Goal: Task Accomplishment & Management: Use online tool/utility

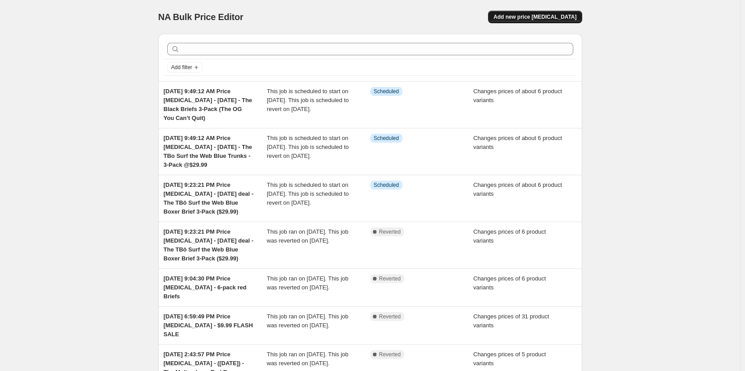
click at [562, 13] on button "Add new price [MEDICAL_DATA]" at bounding box center [535, 17] width 94 height 12
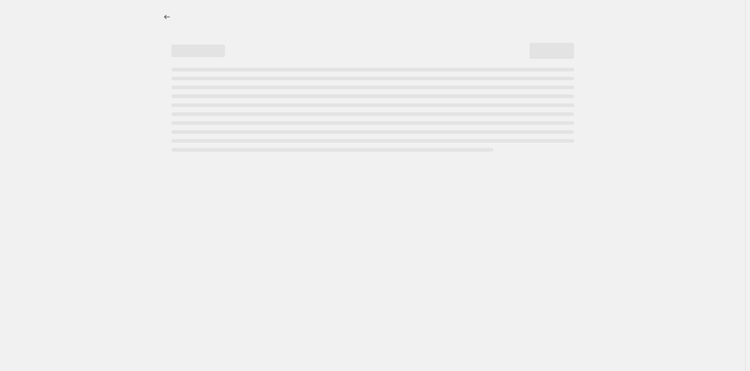
select select "percentage"
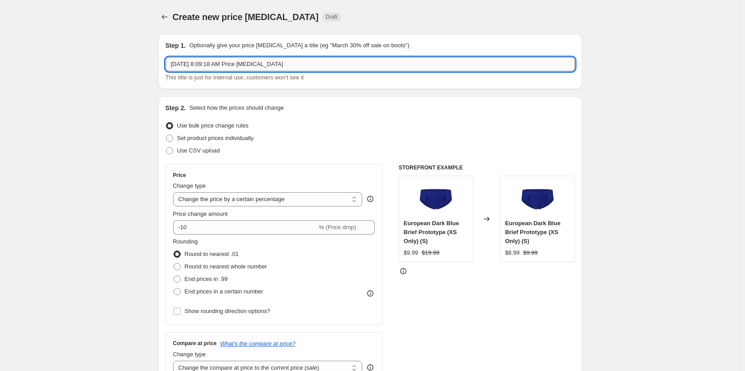
click at [306, 62] on input "[DATE] 8:09:18 AM Price [MEDICAL_DATA]" at bounding box center [371, 64] width 410 height 14
paste input "[DATE] Sale 50% OFF 3-packs (Blue, Black & Red)"
click at [287, 64] on input "[DATE] 8:09:18 AM Price [MEDICAL_DATA] - [DATE] Sale 50% OFF 3-packs (Blue, Bla…" at bounding box center [371, 64] width 410 height 14
type input "[DATE] 8:09:18 AM Price [MEDICAL_DATA] - [DATE] - [DATE] Sale 50% OFF 3-packs (…"
click at [216, 137] on span "Set product prices individually" at bounding box center [215, 138] width 77 height 7
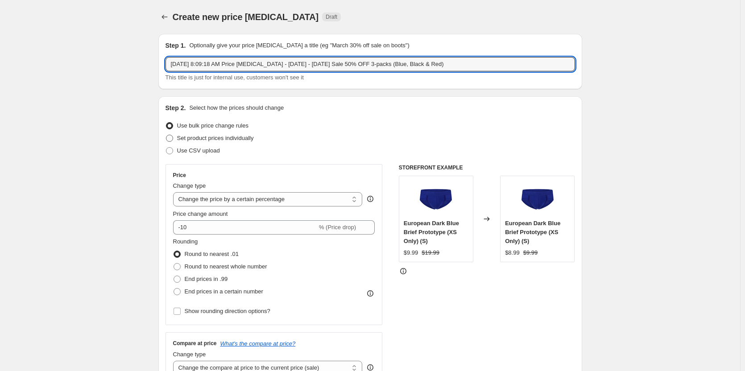
click at [166, 135] on input "Set product prices individually" at bounding box center [166, 135] width 0 height 0
radio input "true"
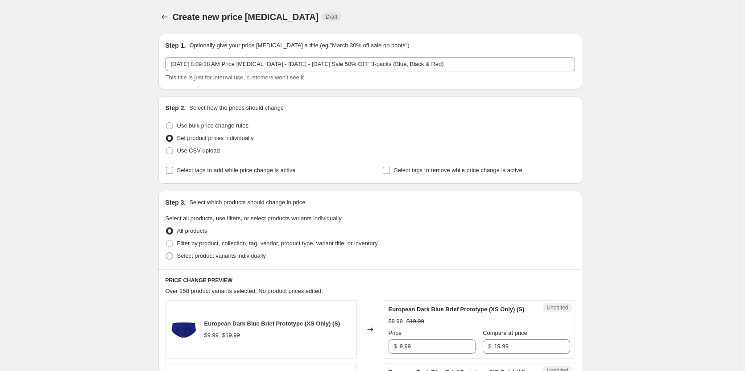
click at [242, 171] on span "Select tags to add while price change is active" at bounding box center [236, 170] width 119 height 7
click at [173, 171] on input "Select tags to add while price change is active" at bounding box center [169, 170] width 7 height 7
checkbox input "true"
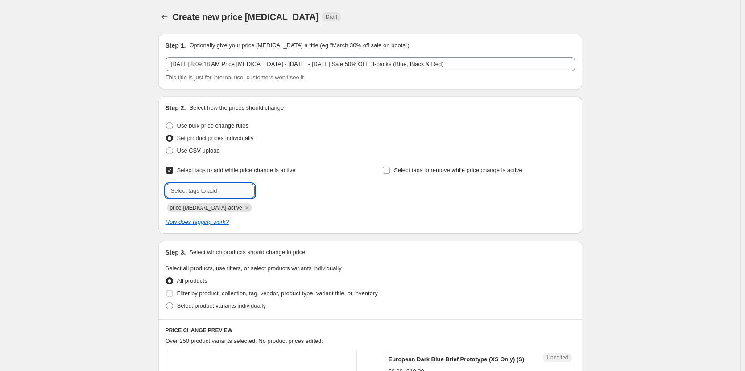
click at [226, 195] on input "text" at bounding box center [210, 191] width 89 height 14
type input "dc"
click at [274, 195] on button "Add dc" at bounding box center [271, 190] width 29 height 12
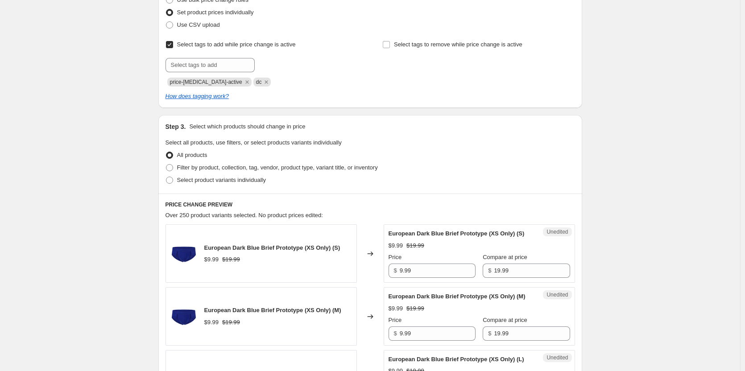
scroll to position [134, 0]
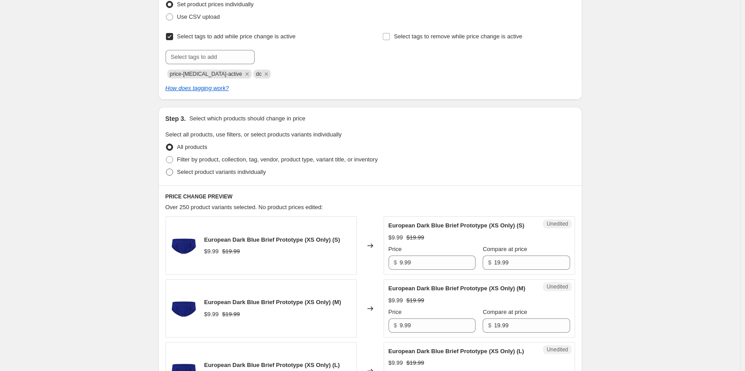
click at [216, 172] on span "Select product variants individually" at bounding box center [221, 172] width 89 height 7
click at [166, 169] on input "Select product variants individually" at bounding box center [166, 169] width 0 height 0
radio input "true"
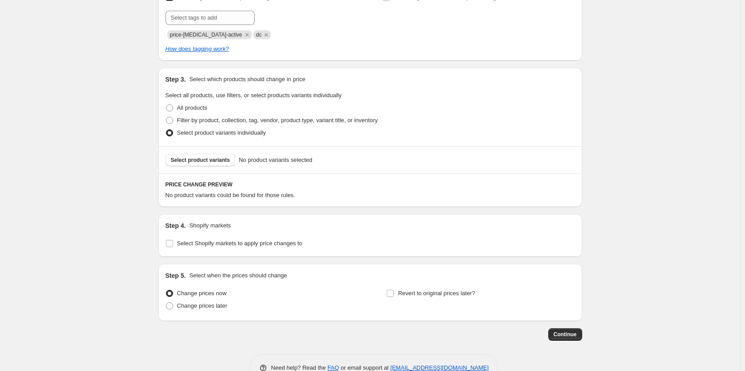
scroll to position [179, 0]
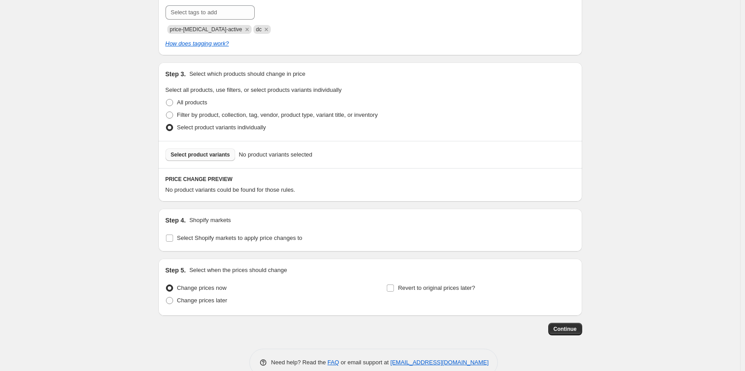
click at [227, 154] on span "Select product variants" at bounding box center [200, 154] width 59 height 7
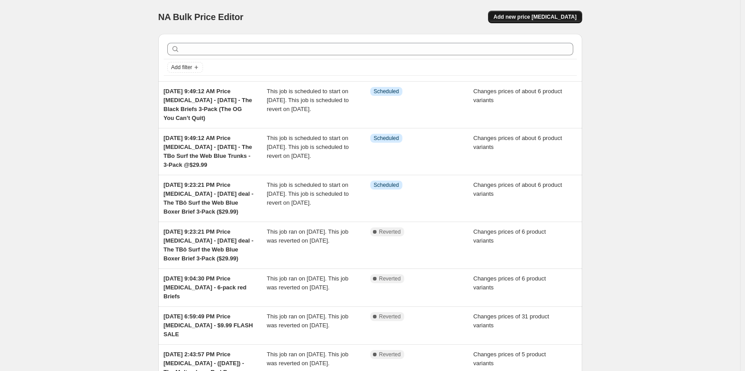
click at [536, 21] on button "Add new price [MEDICAL_DATA]" at bounding box center [535, 17] width 94 height 12
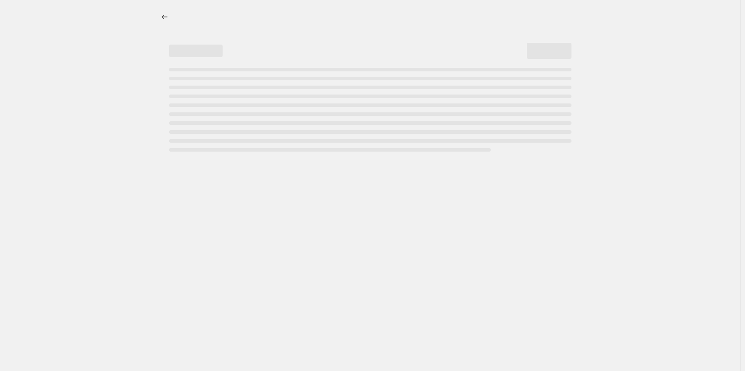
select select "percentage"
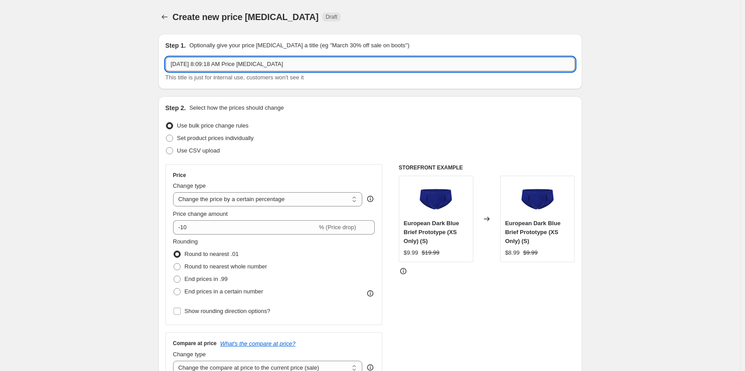
click at [311, 62] on input "[DATE] 8:09:18 AM Price [MEDICAL_DATA]" at bounding box center [371, 64] width 410 height 14
click at [350, 68] on input "[DATE] 8:09:18 AM Price [MEDICAL_DATA] - [DATE] -" at bounding box center [371, 64] width 410 height 14
paste input "[DATE] Sale 50% OFF 3-packs (Blue, Black & Red)"
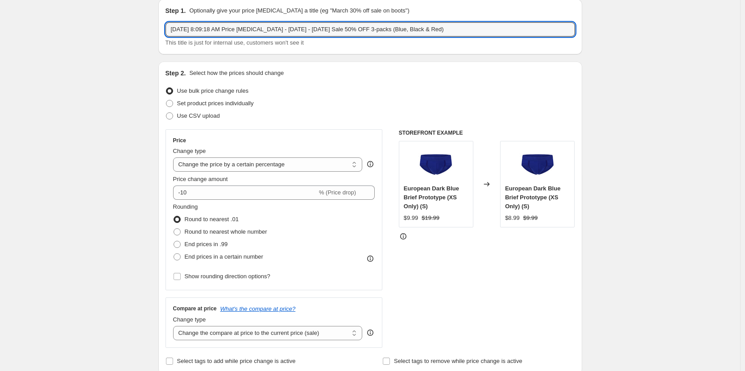
scroll to position [89, 0]
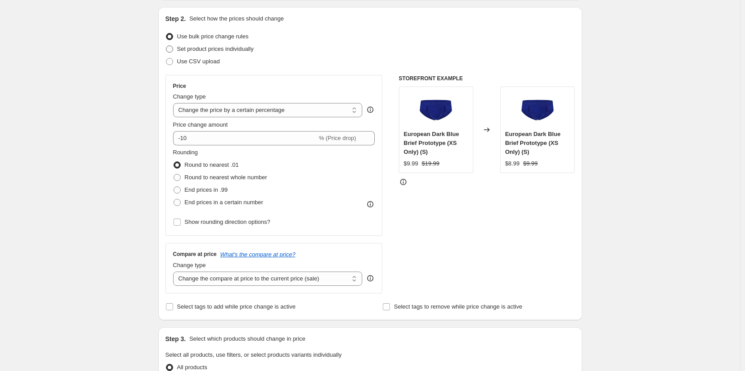
type input "[DATE] 8:09:18 AM Price [MEDICAL_DATA] - [DATE] - [DATE] Sale 50% OFF 3-packs (…"
click at [222, 52] on span "Set product prices individually" at bounding box center [215, 49] width 77 height 7
click at [166, 46] on input "Set product prices individually" at bounding box center [166, 46] width 0 height 0
radio input "true"
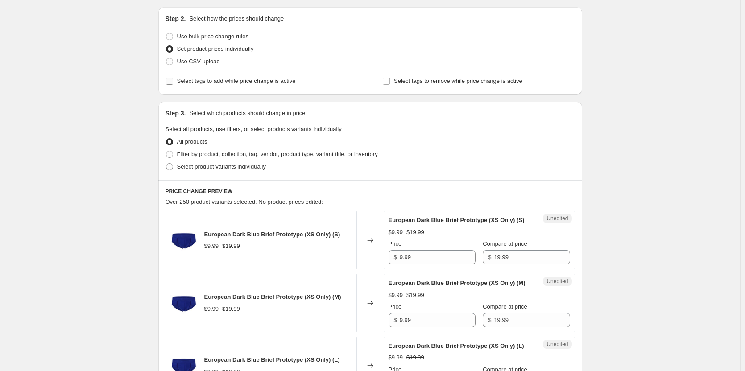
click at [210, 83] on span "Select tags to add while price change is active" at bounding box center [236, 81] width 119 height 7
click at [173, 83] on input "Select tags to add while price change is active" at bounding box center [169, 81] width 7 height 7
checkbox input "true"
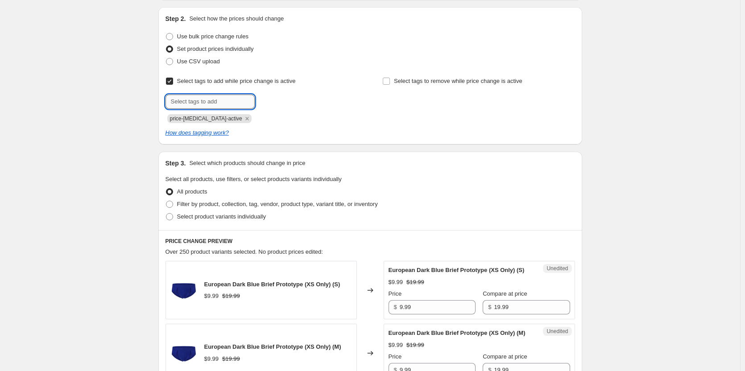
click at [224, 100] on input "text" at bounding box center [210, 102] width 89 height 14
type input "dc"
click at [268, 100] on b "Add" at bounding box center [267, 101] width 10 height 6
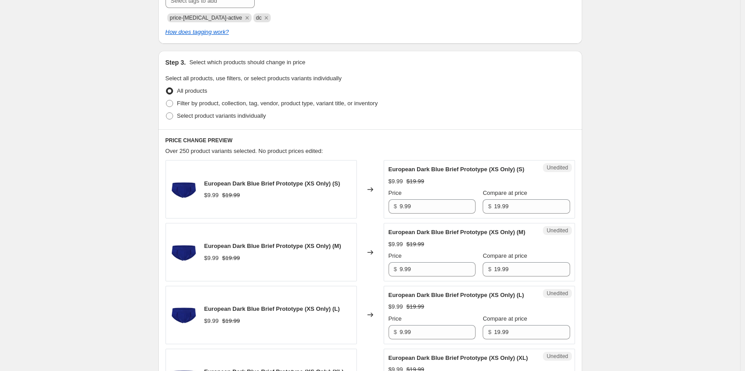
scroll to position [223, 0]
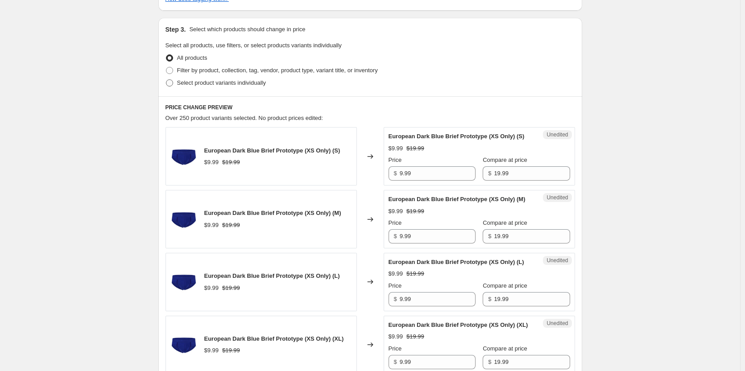
click at [234, 80] on span "Select product variants individually" at bounding box center [221, 82] width 89 height 7
click at [166, 80] on input "Select product variants individually" at bounding box center [166, 79] width 0 height 0
radio input "true"
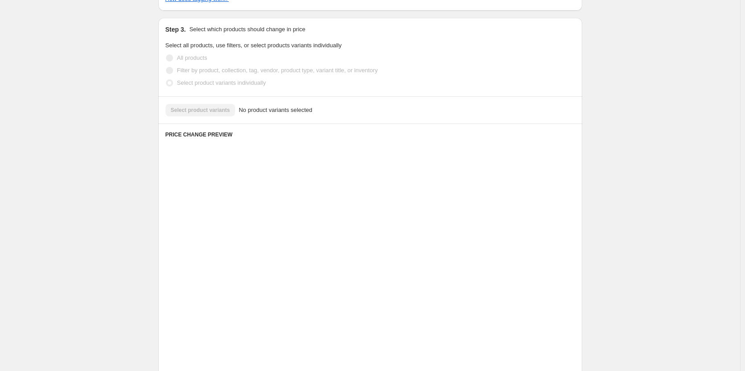
scroll to position [197, 0]
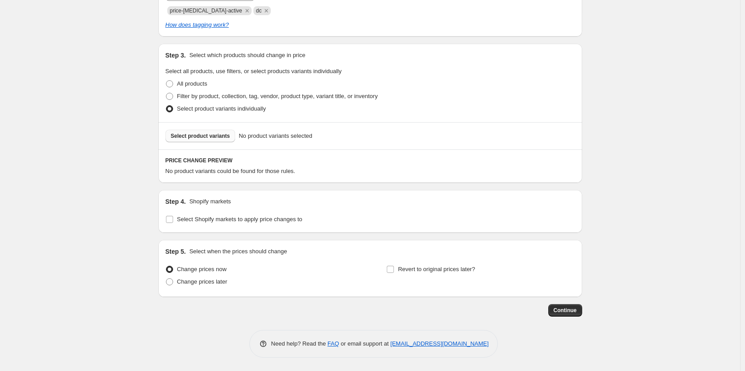
click at [203, 142] on button "Select product variants" at bounding box center [201, 136] width 70 height 12
click at [213, 145] on div "Select product variants No product variants selected" at bounding box center [370, 135] width 424 height 27
click at [212, 140] on button "Select product variants" at bounding box center [201, 136] width 70 height 12
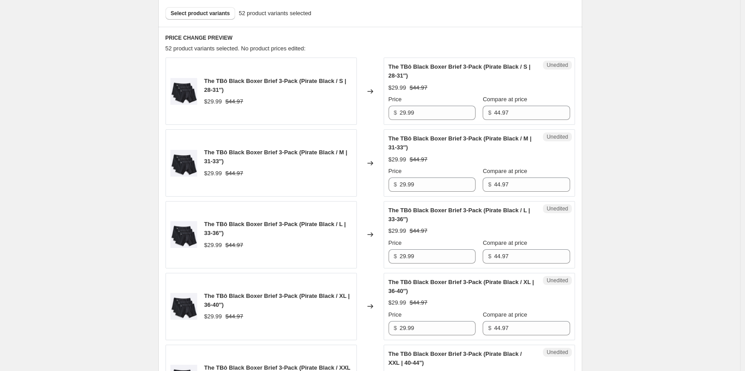
scroll to position [331, 0]
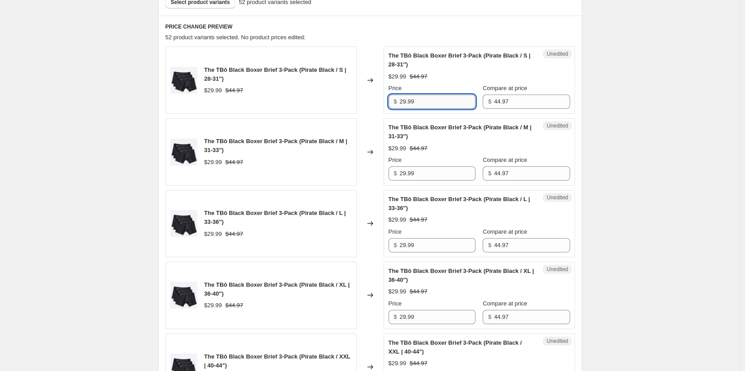
click at [430, 108] on input "29.99" at bounding box center [438, 102] width 76 height 14
click at [419, 102] on input "29.99" at bounding box center [438, 102] width 76 height 14
type input "22.48"
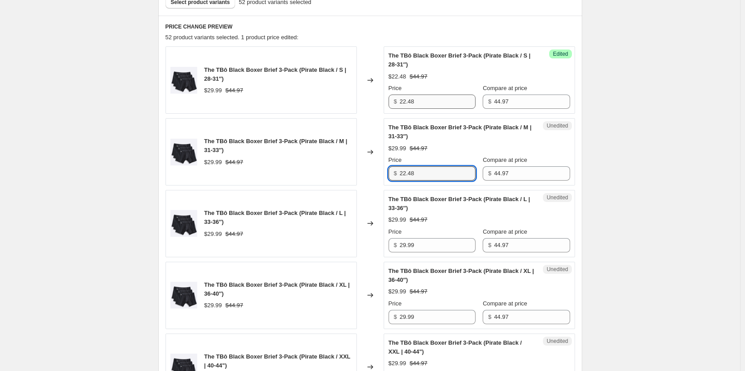
type input "22.48"
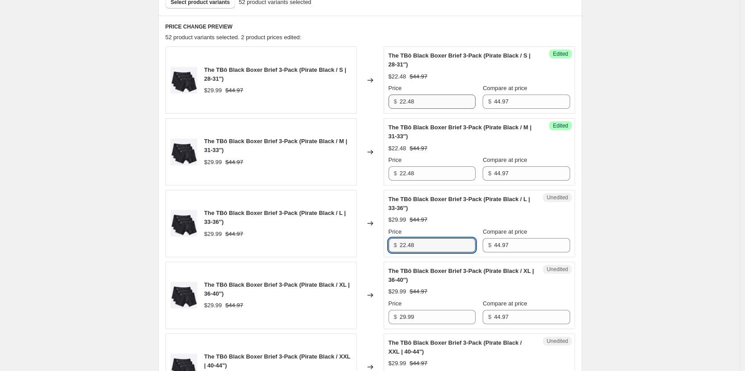
type input "22.48"
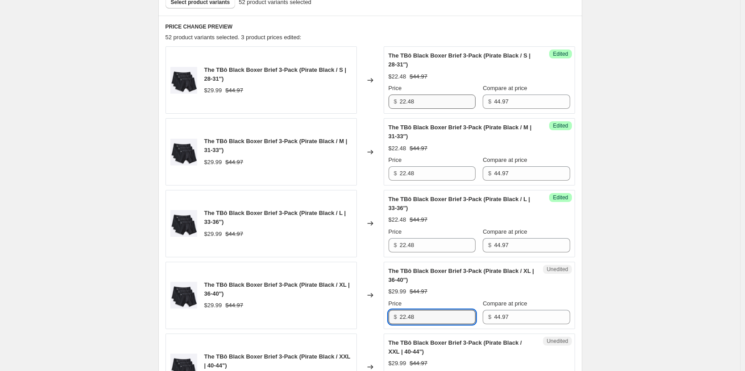
type input "22.48"
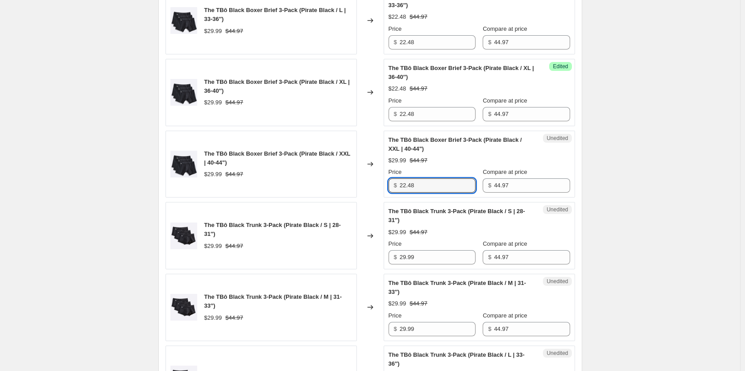
type input "22.48"
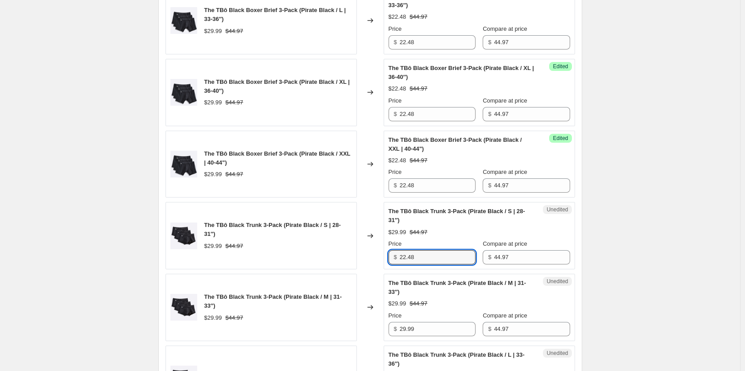
type input "22.48"
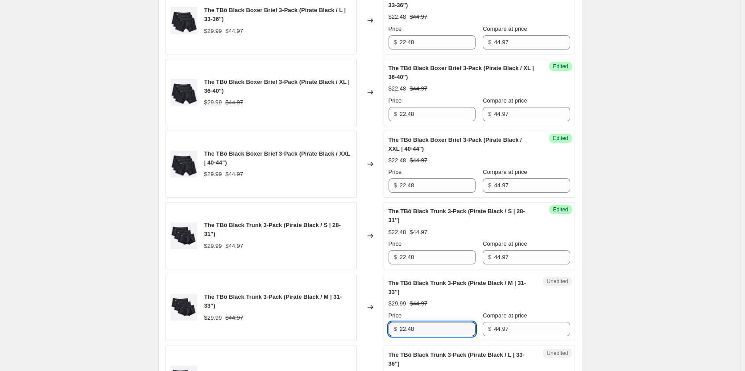
type input "22.48"
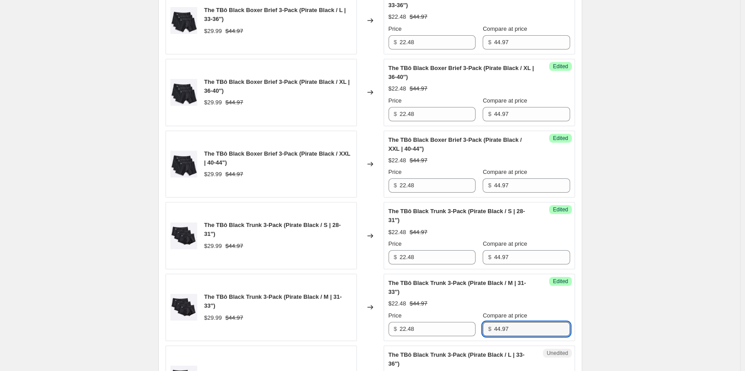
scroll to position [750, 0]
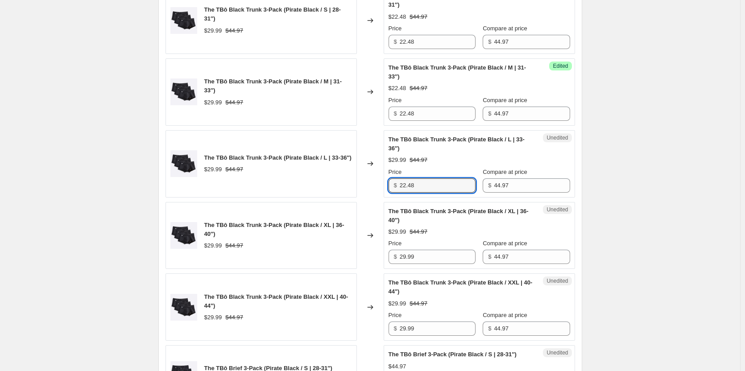
type input "22.48"
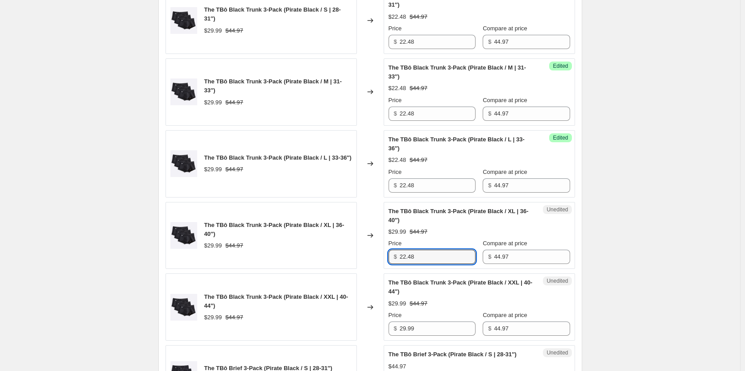
type input "22.48"
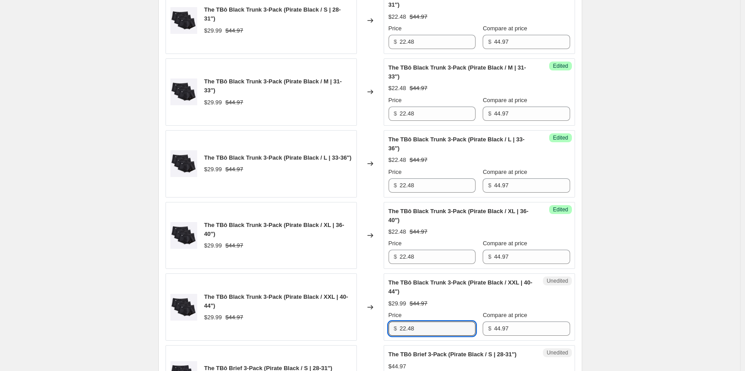
type input "22.48"
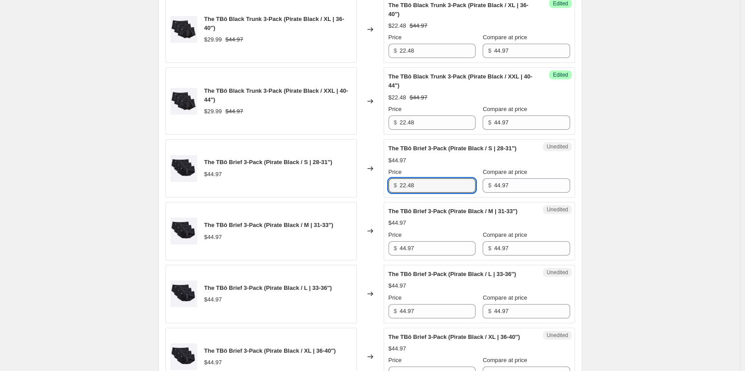
type input "22.48"
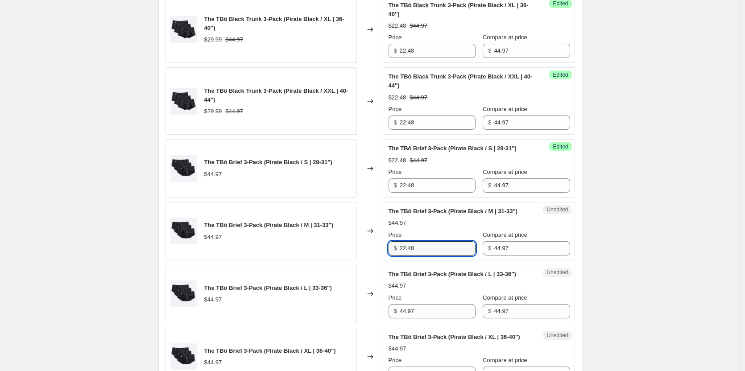
type input "22.48"
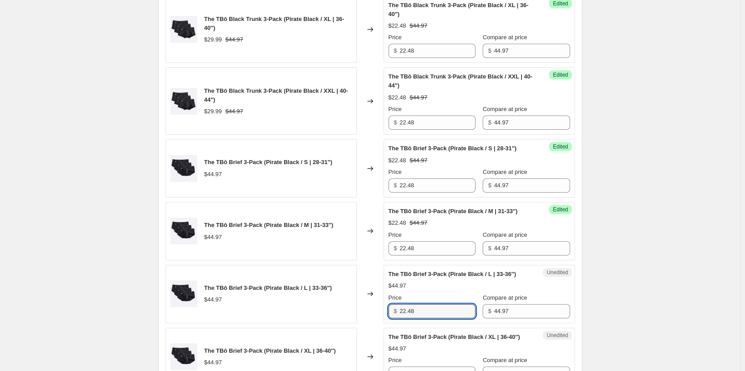
type input "22.48"
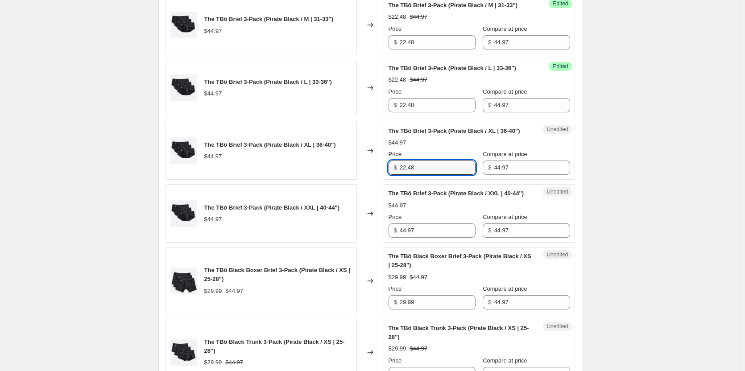
type input "22.48"
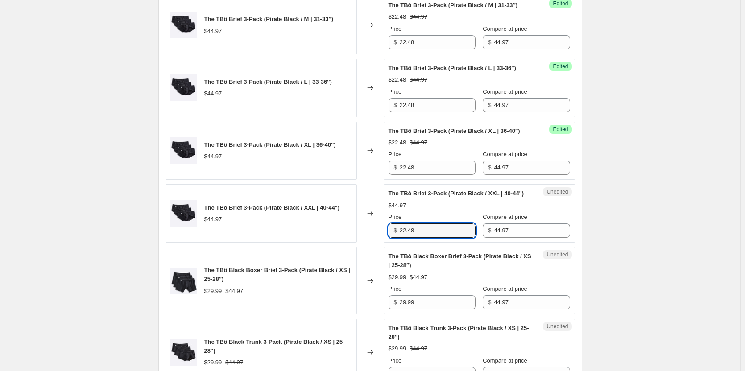
type input "22.48"
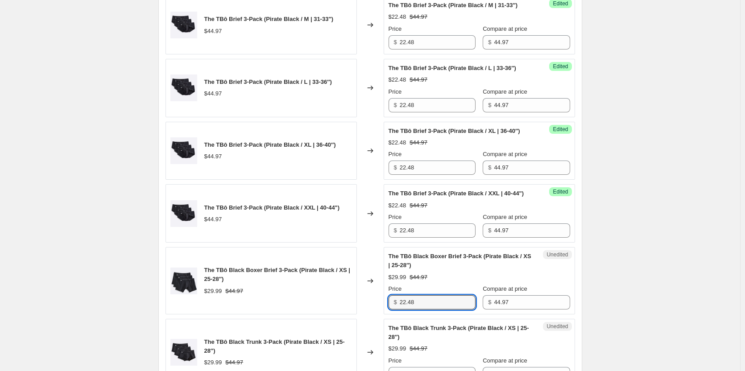
type input "22.48"
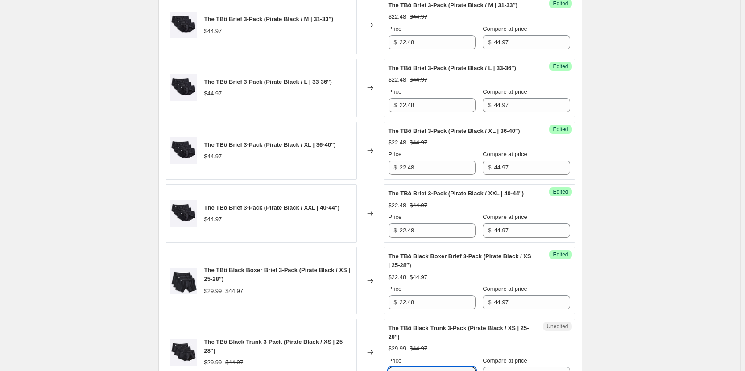
scroll to position [1378, 0]
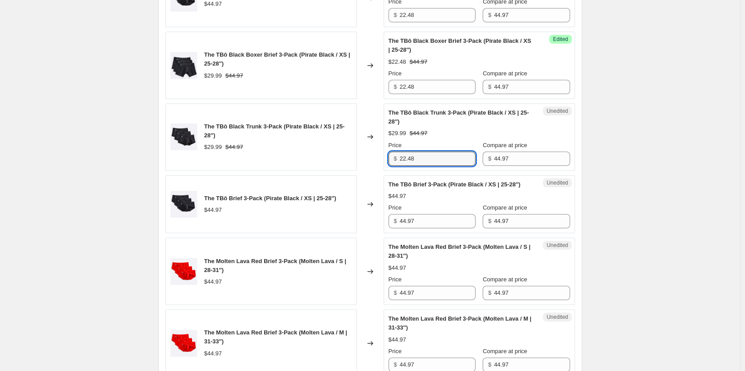
type input "22.48"
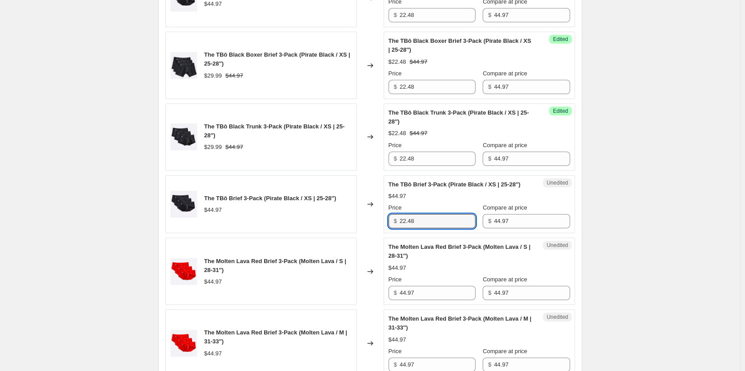
type input "22.48"
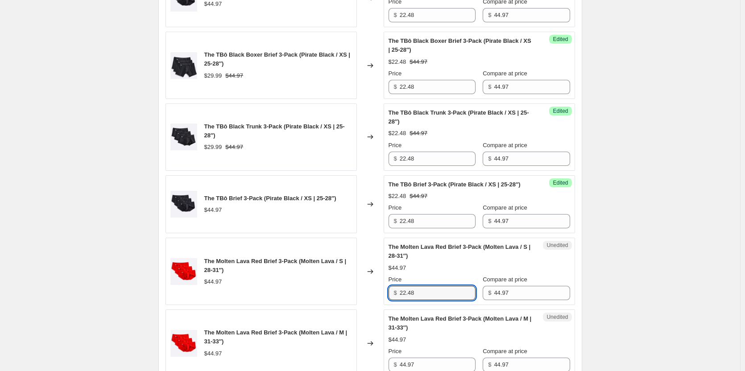
type input "22.48"
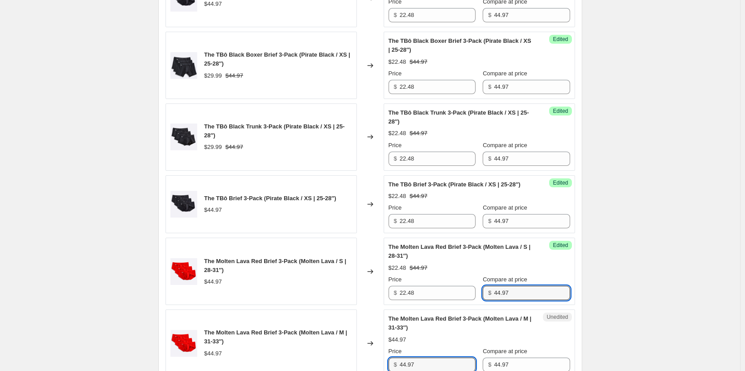
scroll to position [1593, 0]
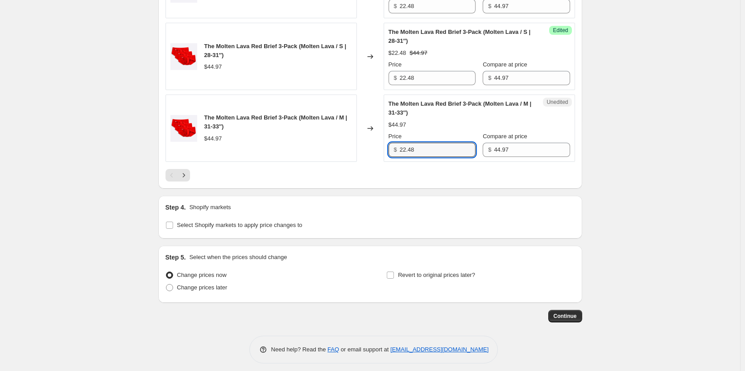
type input "22.48"
click at [188, 180] on icon "Next" at bounding box center [183, 175] width 9 height 9
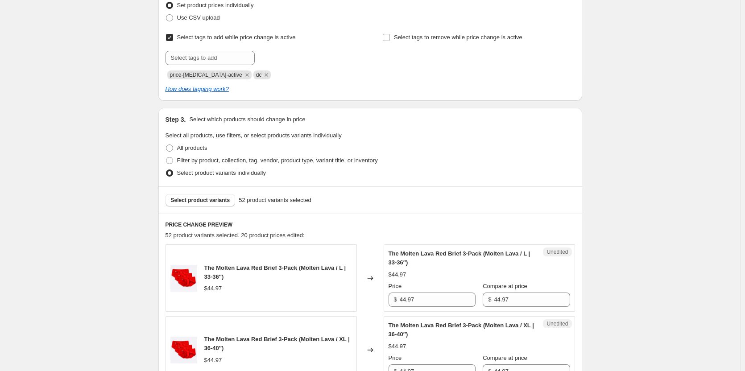
scroll to position [209, 0]
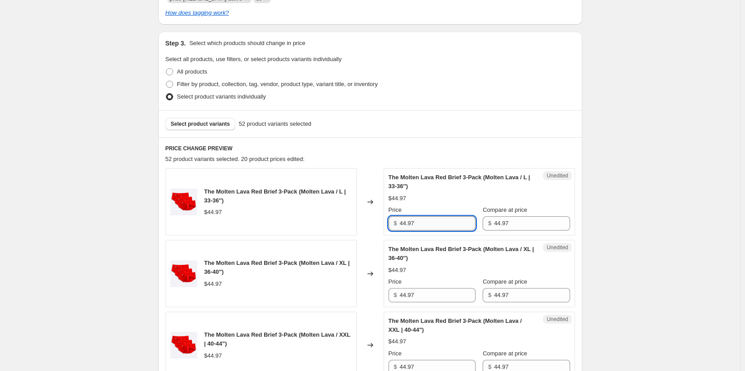
click at [424, 219] on input "44.97" at bounding box center [438, 223] width 76 height 14
type input "22.48"
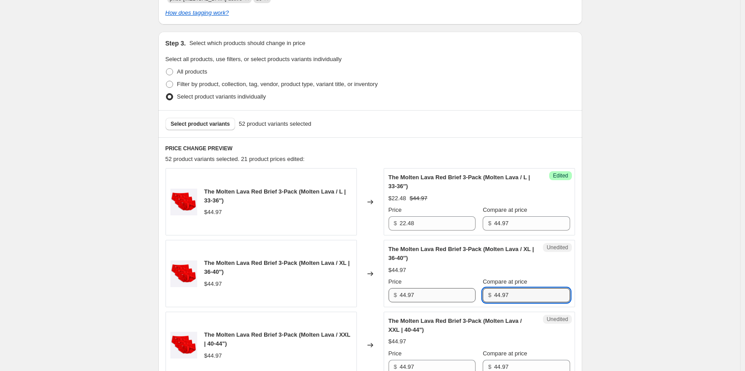
click at [424, 289] on div "Price $ 44.97" at bounding box center [432, 290] width 87 height 25
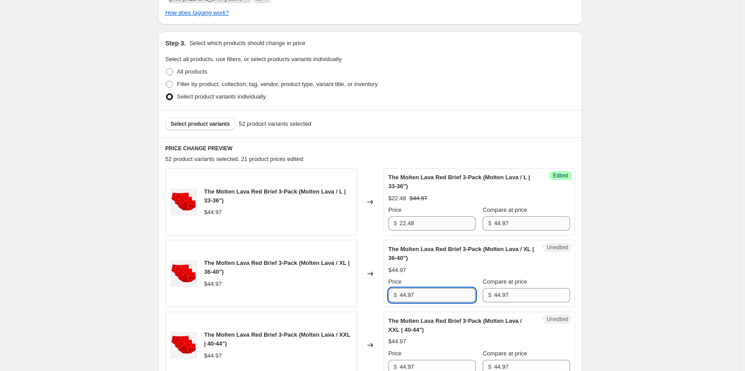
click at [427, 295] on input "44.97" at bounding box center [438, 295] width 76 height 14
type input "4"
type input "22.48"
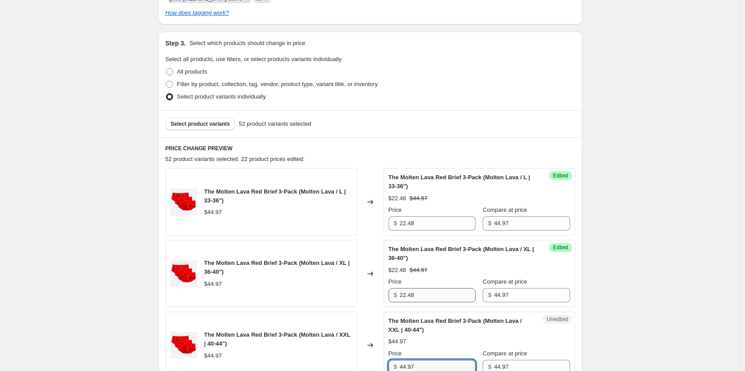
scroll to position [212, 0]
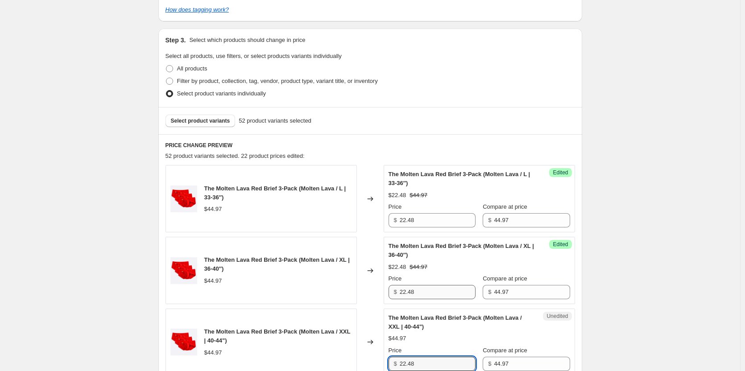
type input "22.48"
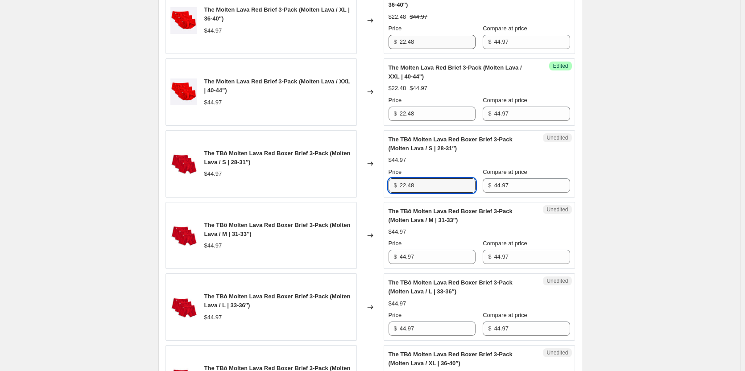
type input "22.48"
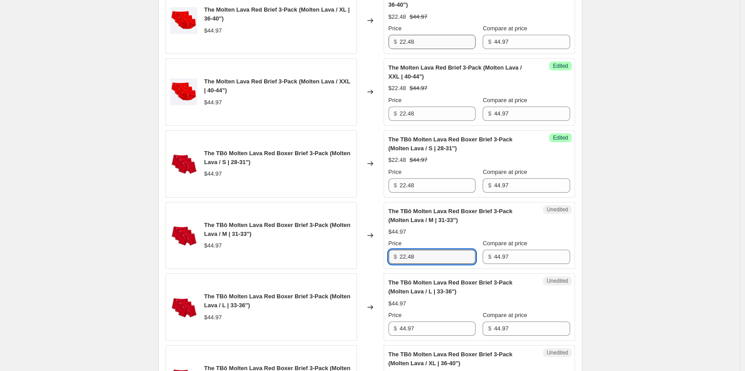
type input "22.48"
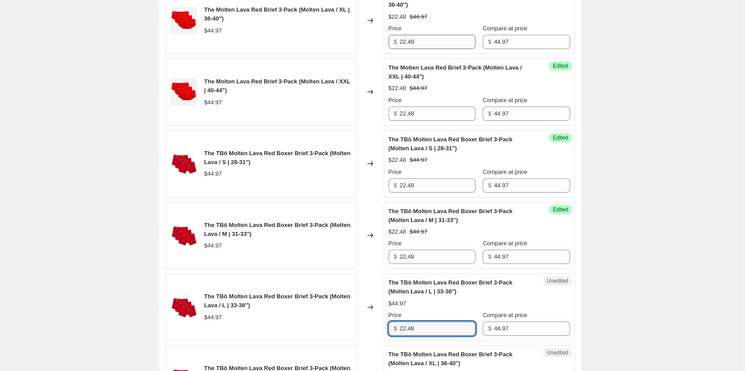
type input "22.48"
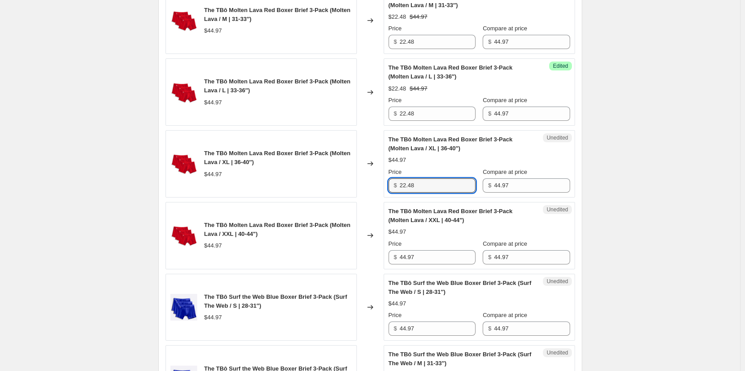
type input "22.48"
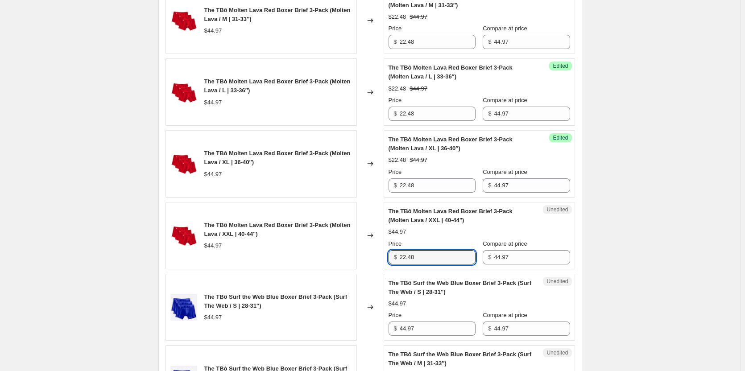
type input "22.48"
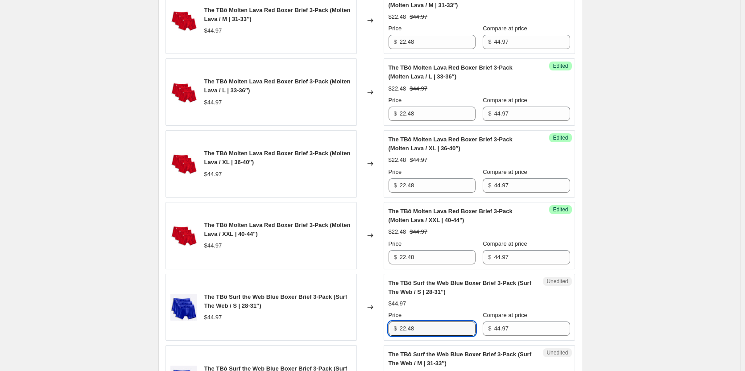
type input "22.48"
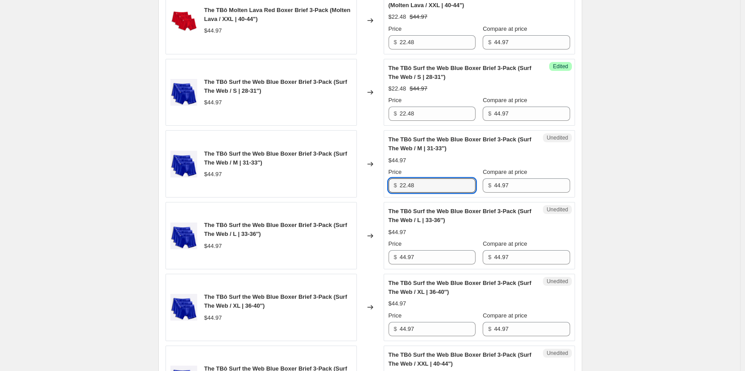
type input "22.48"
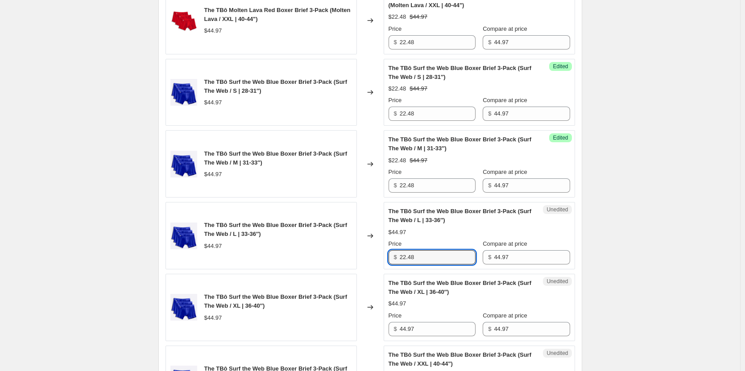
type input "22.48"
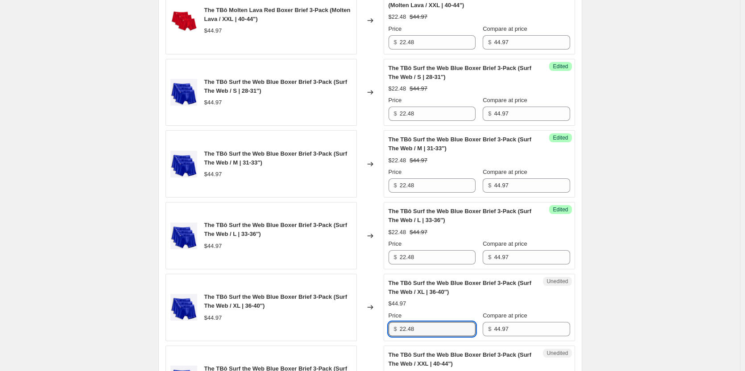
type input "22.48"
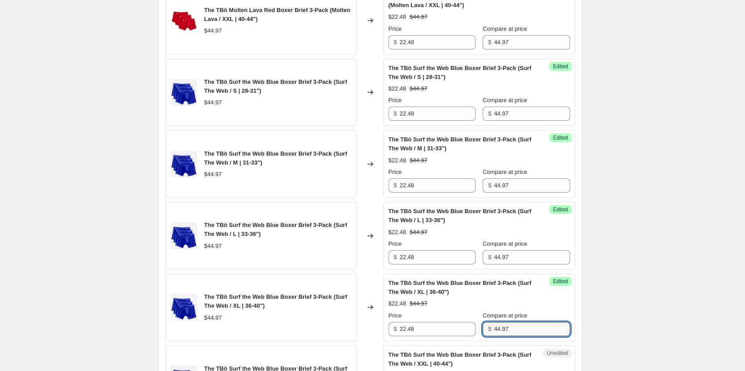
scroll to position [1109, 0]
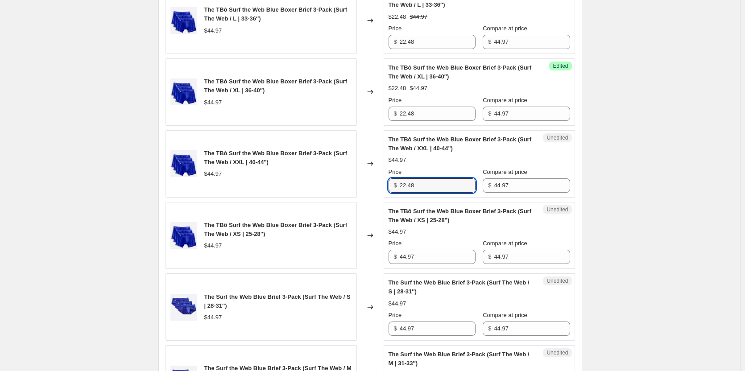
type input "22.48"
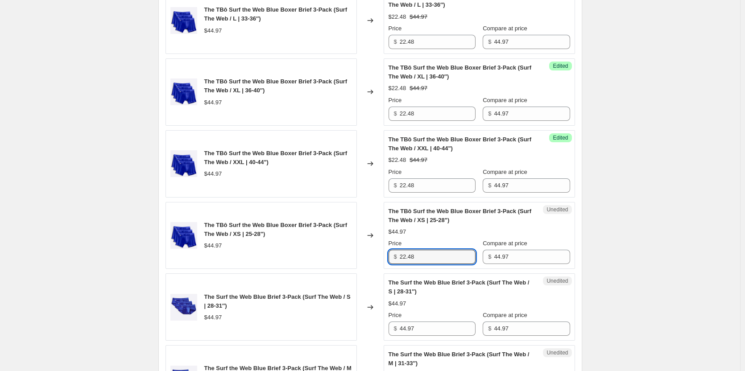
type input "22.48"
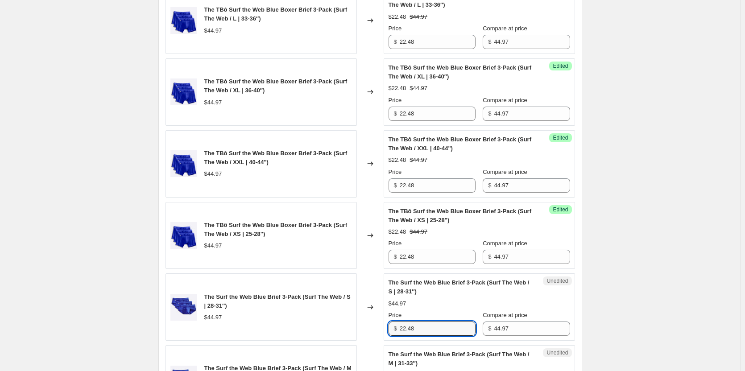
type input "22.48"
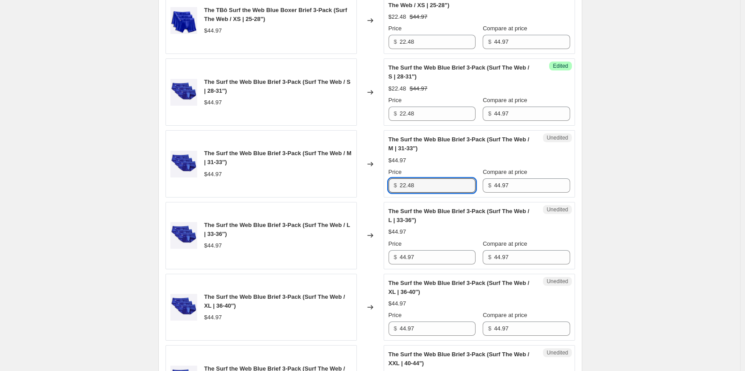
type input "22.48"
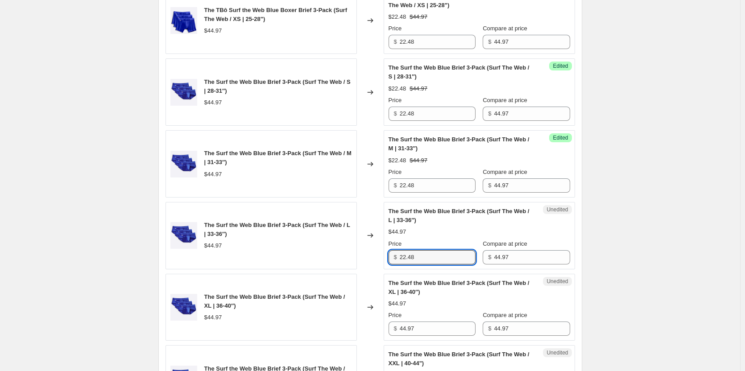
type input "22.48"
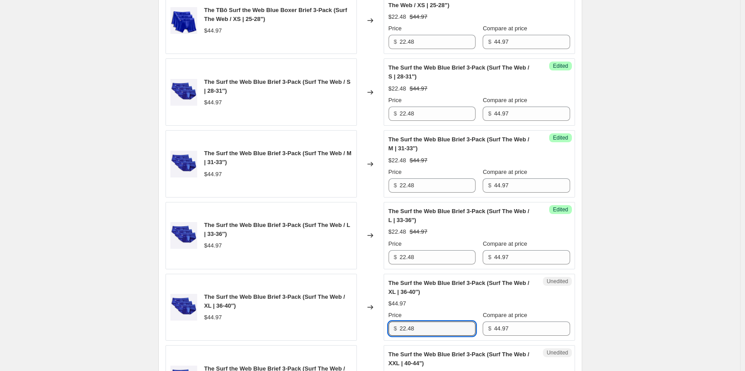
type input "22.48"
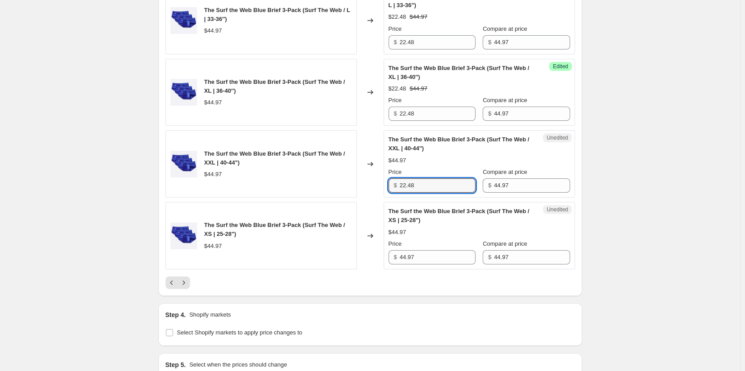
type input "22.48"
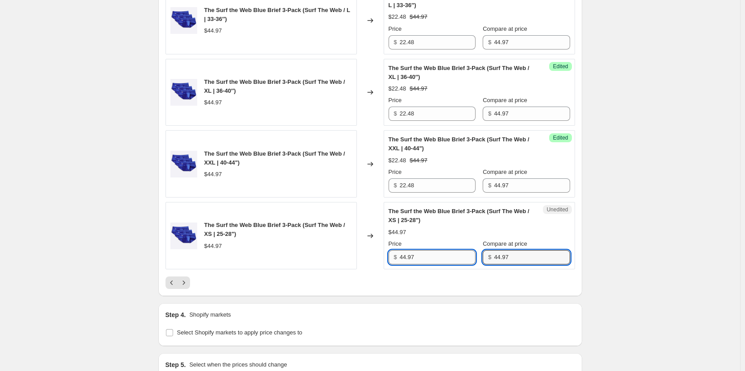
click at [428, 253] on input "44.97" at bounding box center [438, 257] width 76 height 14
type input "4"
type input "22.48"
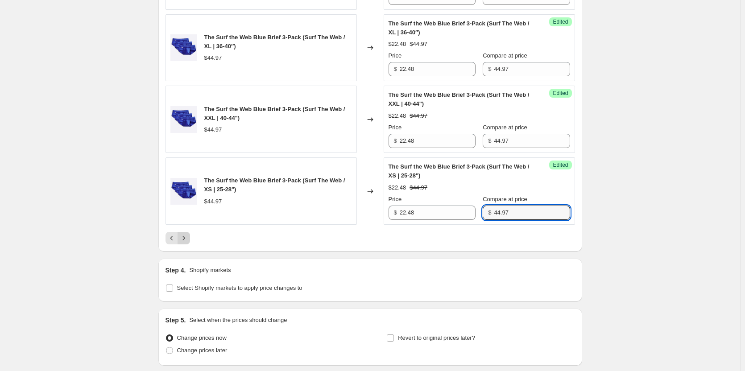
click at [188, 239] on icon "Next" at bounding box center [183, 238] width 9 height 9
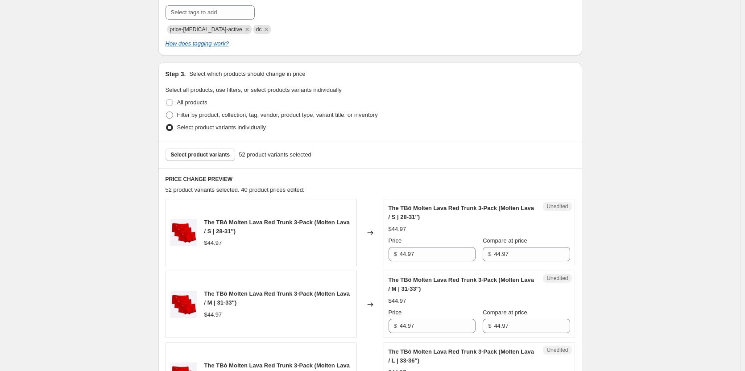
scroll to position [275, 0]
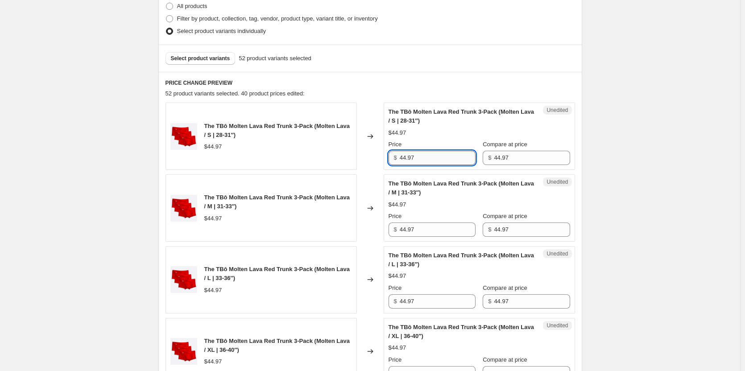
click at [425, 151] on input "44.97" at bounding box center [438, 158] width 76 height 14
type input "4"
type input "22.48"
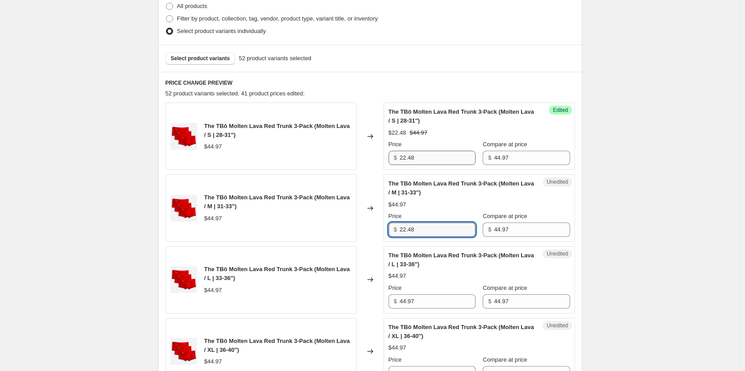
type input "22.48"
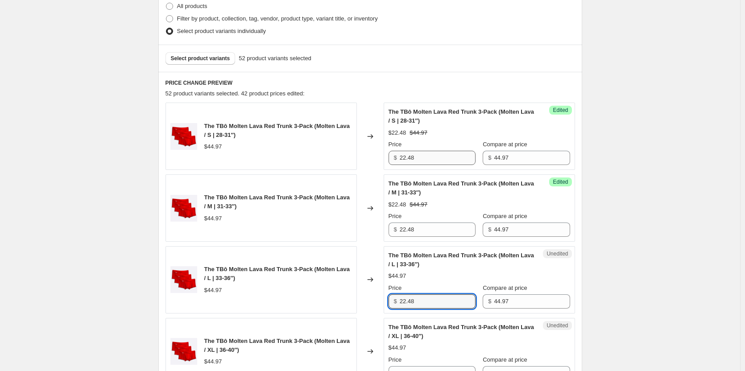
type input "22.48"
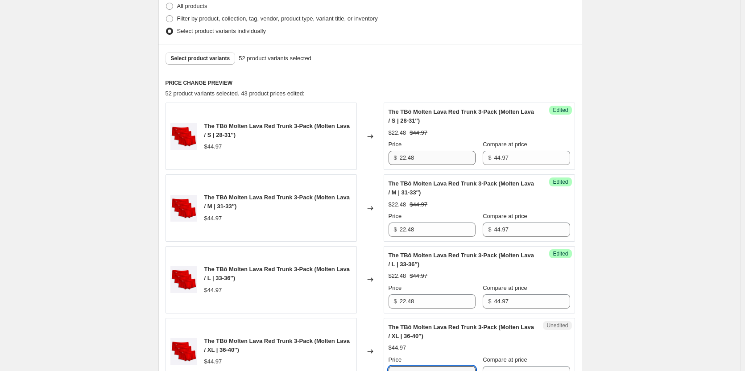
scroll to position [284, 0]
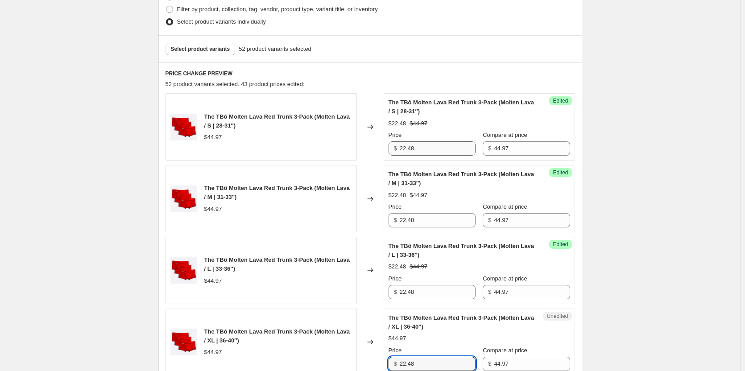
type input "22.48"
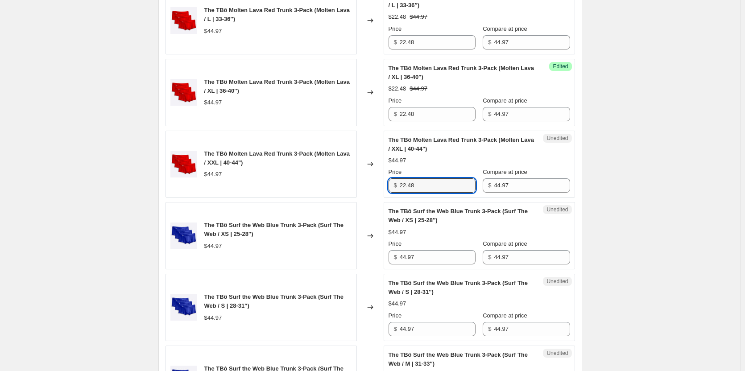
type input "22.48"
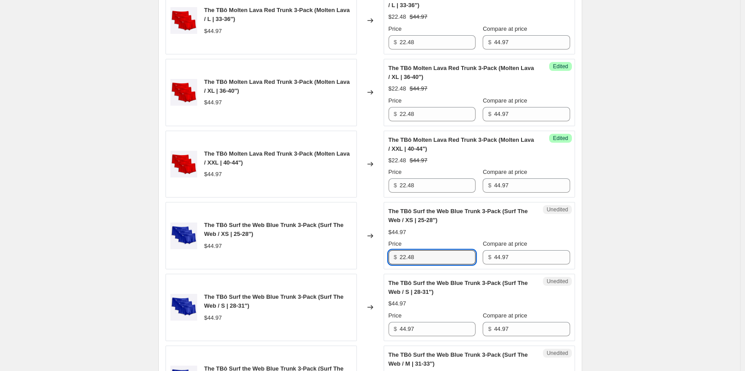
type input "22.48"
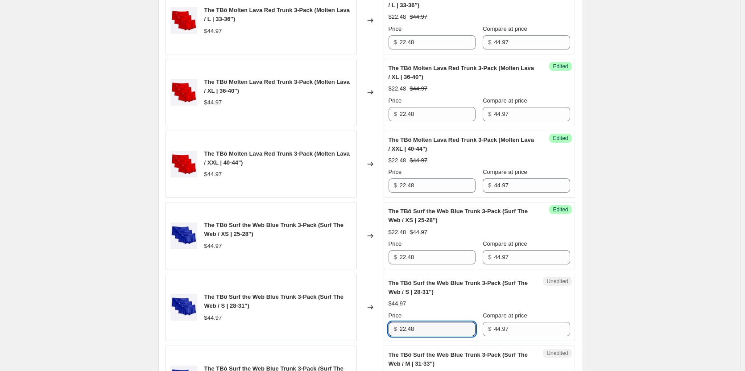
type input "22.48"
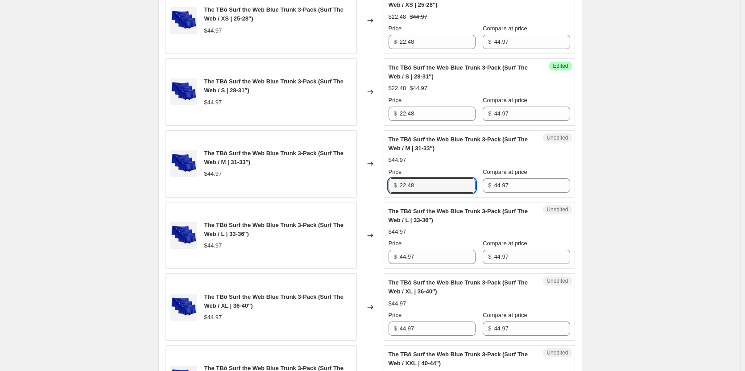
type input "22.48"
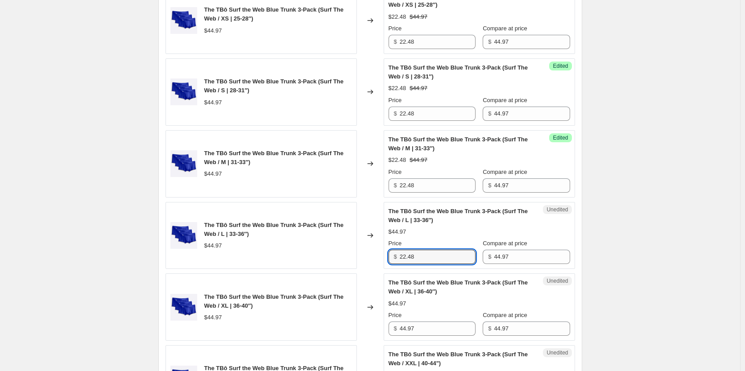
type input "22.48"
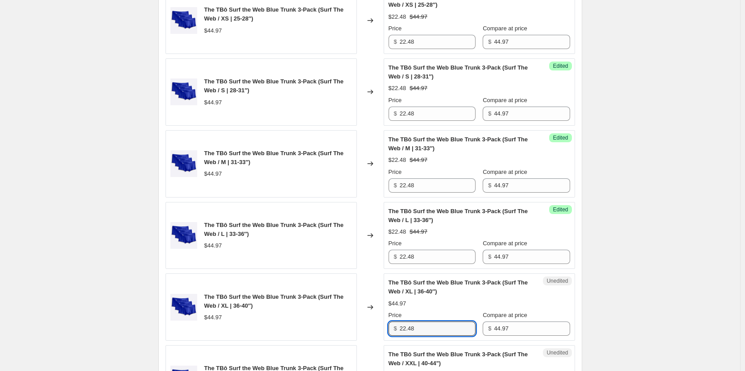
type input "22.48"
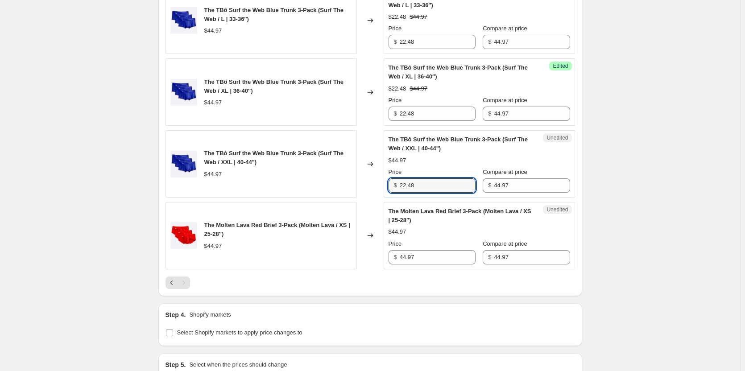
type input "22.48"
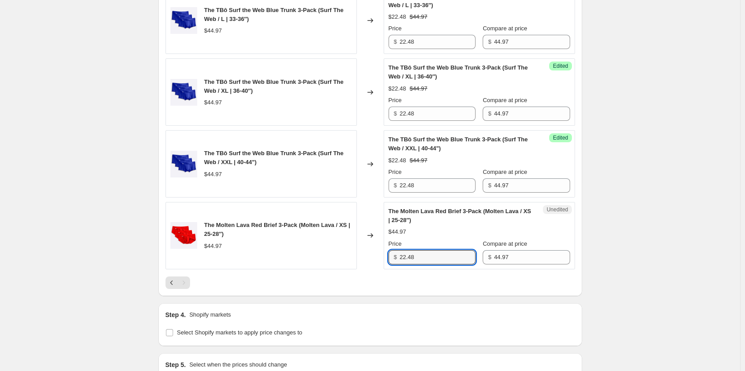
type input "22.48"
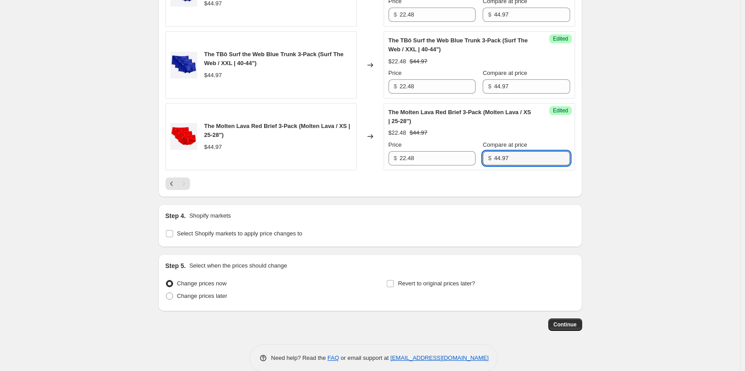
scroll to position [1078, 0]
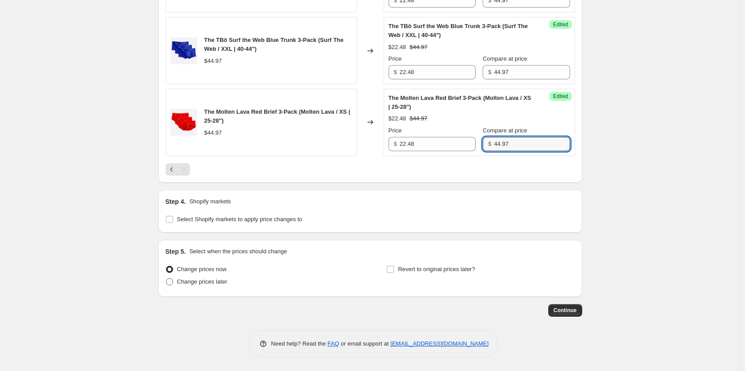
click at [215, 284] on span "Change prices later" at bounding box center [202, 281] width 50 height 7
click at [166, 279] on input "Change prices later" at bounding box center [166, 278] width 0 height 0
radio input "true"
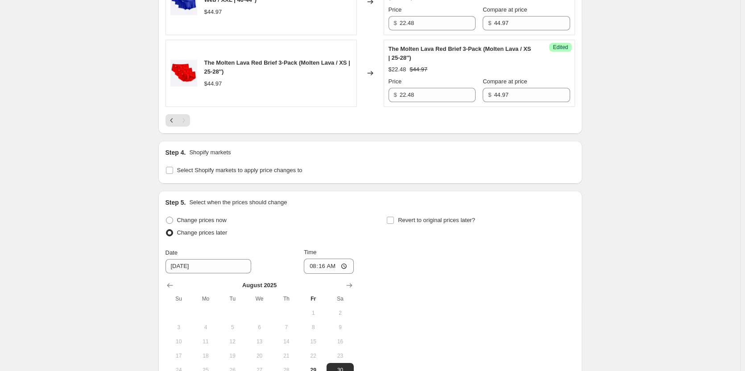
scroll to position [1212, 0]
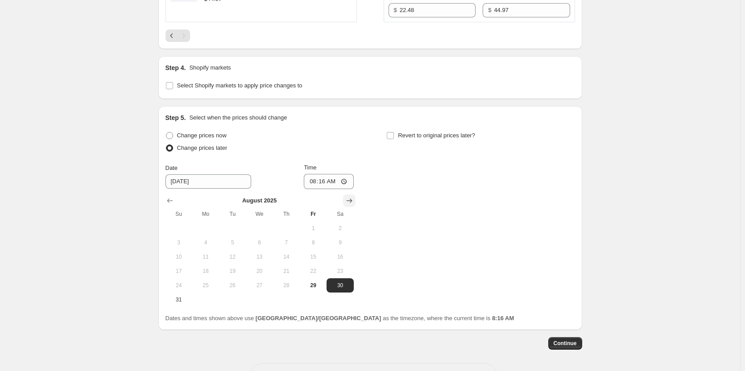
click at [351, 201] on icon "Show next month, September 2025" at bounding box center [349, 201] width 6 height 4
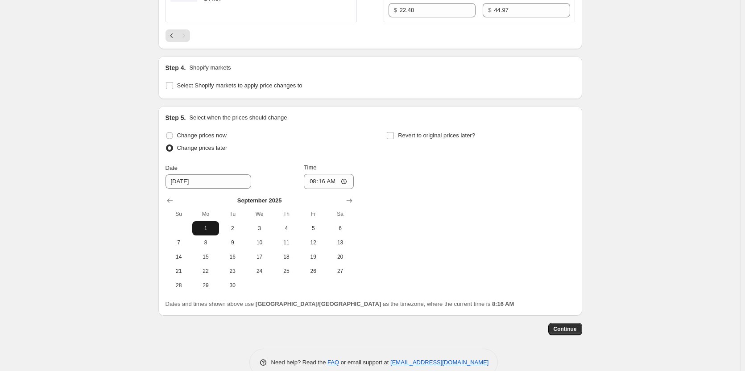
click at [207, 230] on span "1" at bounding box center [206, 228] width 20 height 7
type input "[DATE]"
click at [438, 130] on label "Revert to original prices later?" at bounding box center [430, 135] width 89 height 12
click at [394, 132] on input "Revert to original prices later?" at bounding box center [390, 135] width 7 height 7
checkbox input "true"
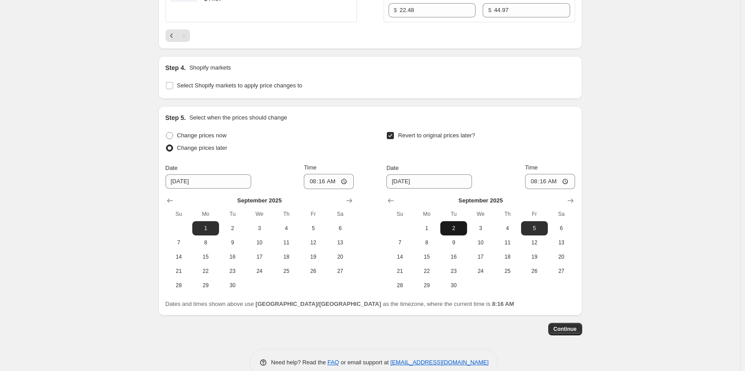
click at [449, 232] on span "2" at bounding box center [454, 228] width 20 height 7
type input "[DATE]"
click at [323, 183] on input "08:16" at bounding box center [329, 181] width 50 height 15
type input "09:00"
click at [547, 183] on input "08:16" at bounding box center [550, 181] width 50 height 15
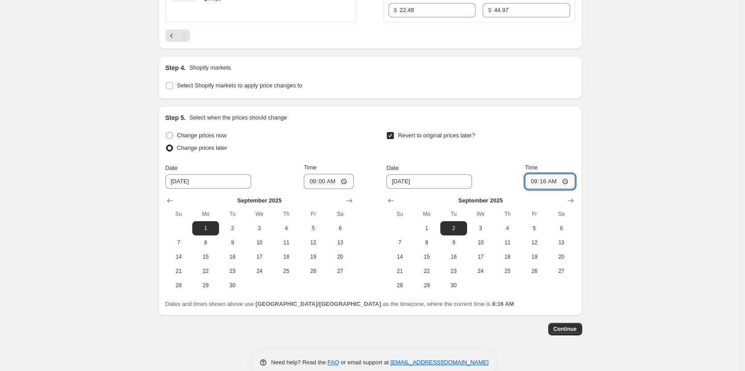
type input "09:00"
click at [572, 329] on span "Continue" at bounding box center [565, 329] width 23 height 7
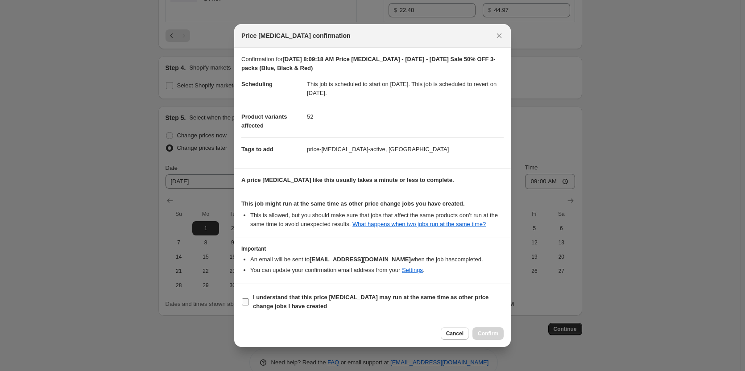
click at [284, 295] on b "I understand that this price [MEDICAL_DATA] may run at the same time as other p…" at bounding box center [371, 302] width 236 height 16
click at [249, 299] on input "I understand that this price [MEDICAL_DATA] may run at the same time as other p…" at bounding box center [245, 302] width 7 height 7
checkbox input "true"
click at [492, 335] on span "Confirm" at bounding box center [488, 333] width 21 height 7
type input "[DATE] 8:09:18 AM Price [MEDICAL_DATA] - [DATE] - [DATE] Sale 50% OFF 3-packs (…"
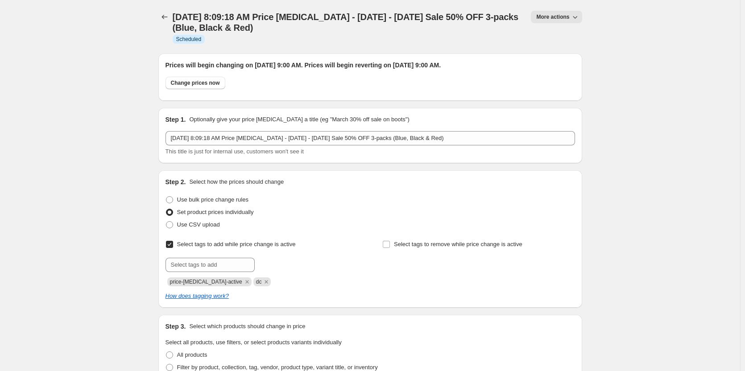
scroll to position [1212, 0]
